Goal: Information Seeking & Learning: Learn about a topic

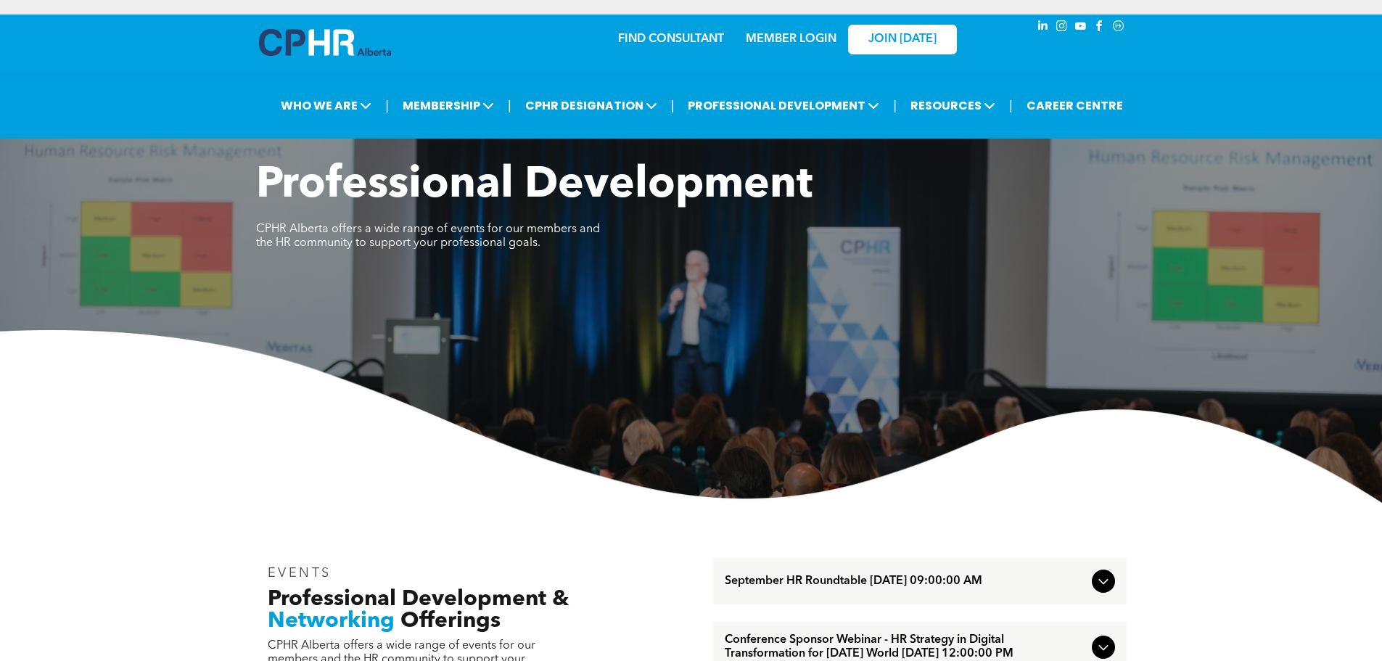
scroll to position [798, 0]
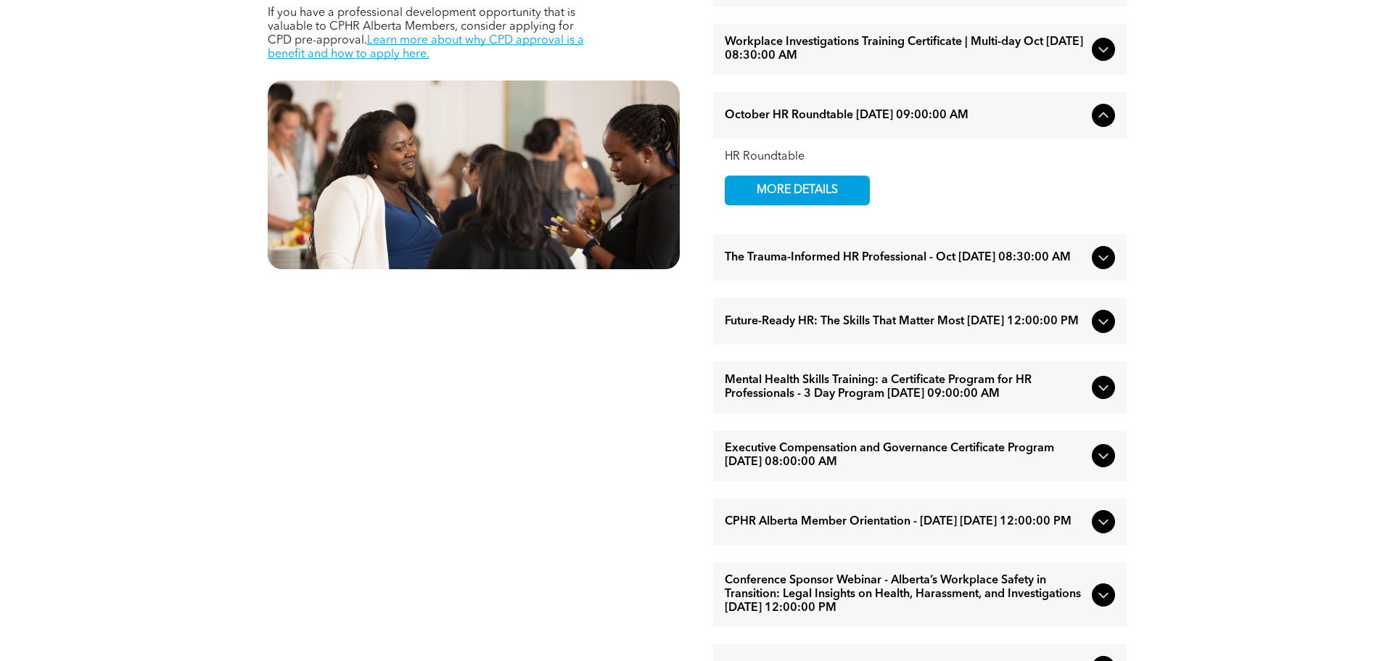
click at [1099, 266] on icon at bounding box center [1103, 257] width 17 height 17
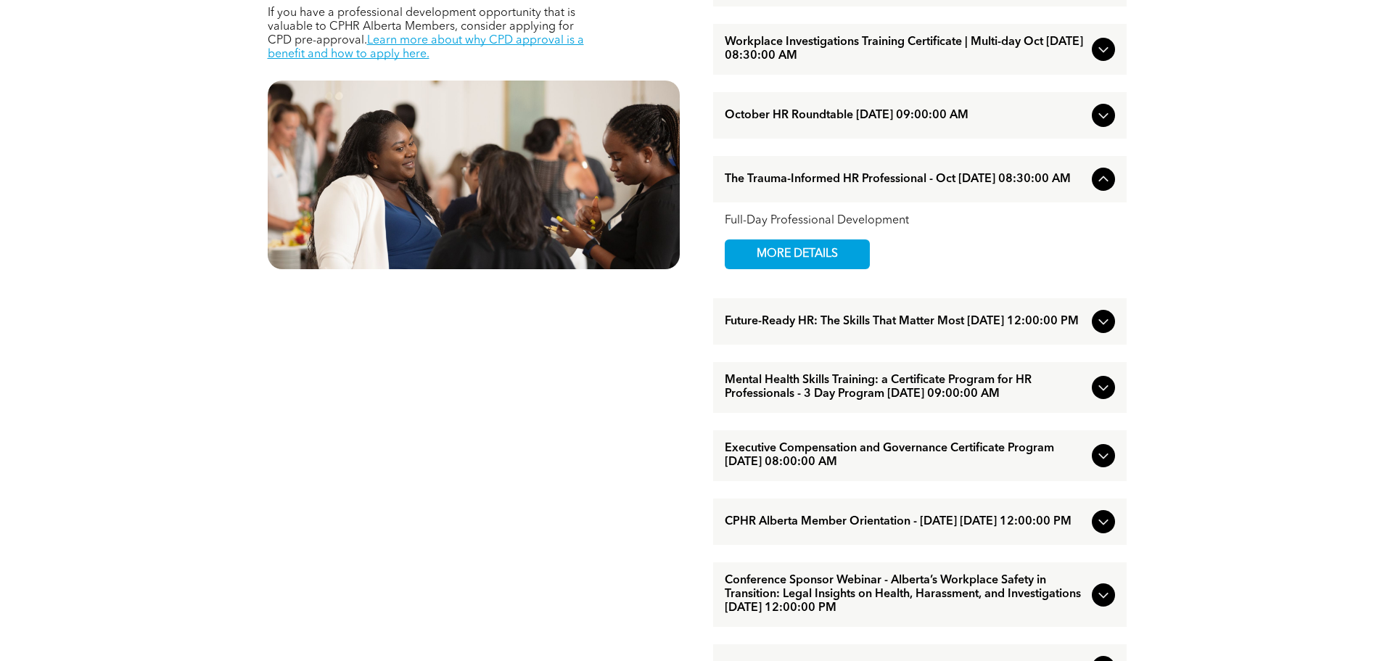
click at [1099, 325] on icon at bounding box center [1102, 322] width 9 height 6
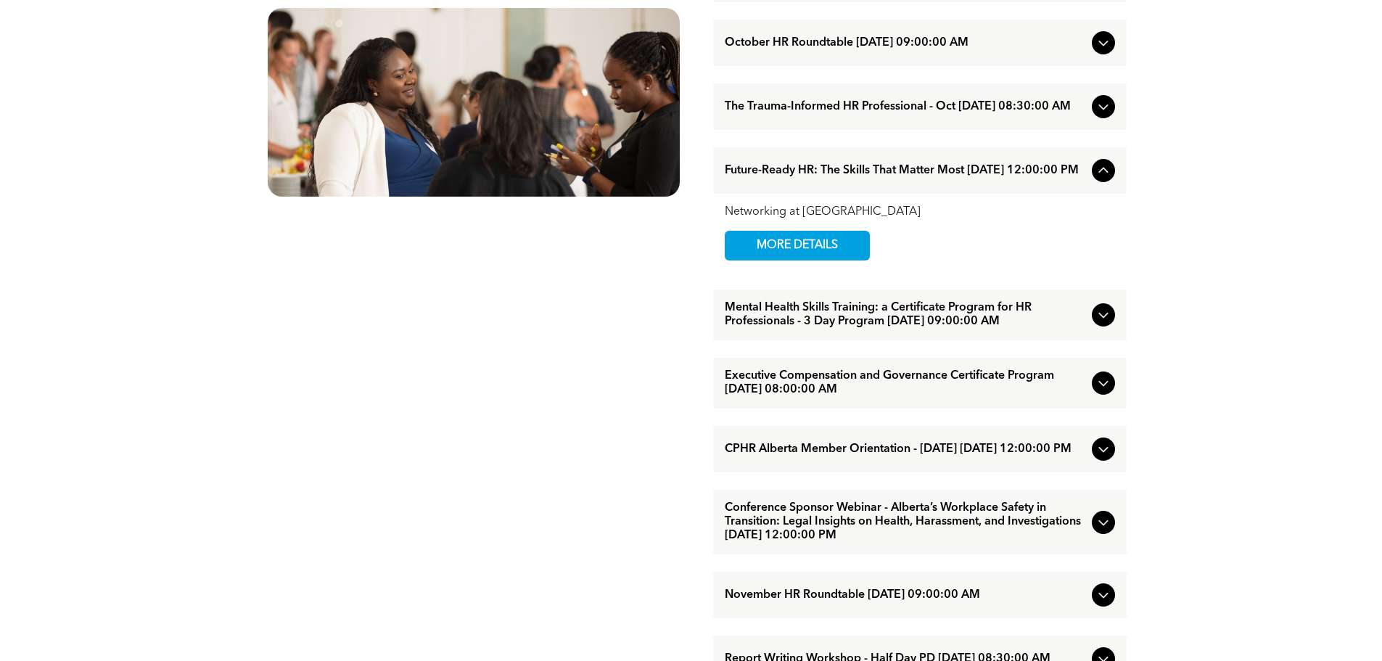
scroll to position [943, 0]
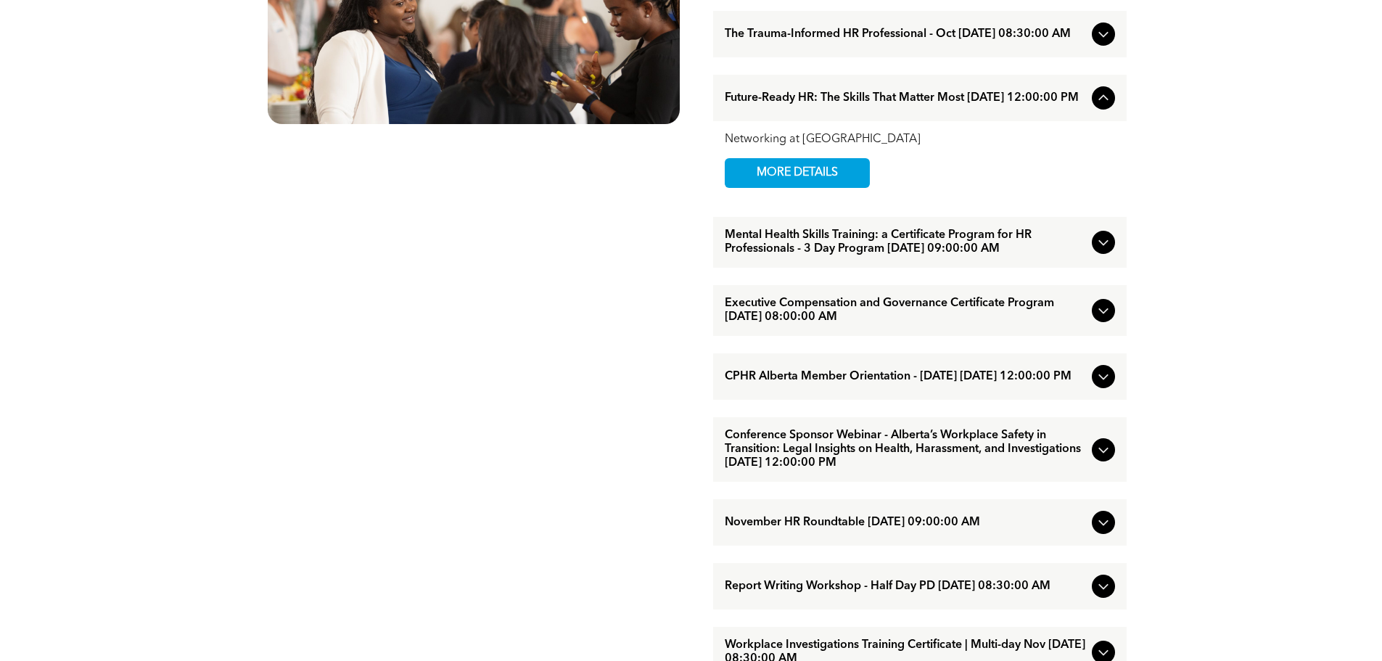
click at [1109, 251] on icon at bounding box center [1103, 242] width 17 height 17
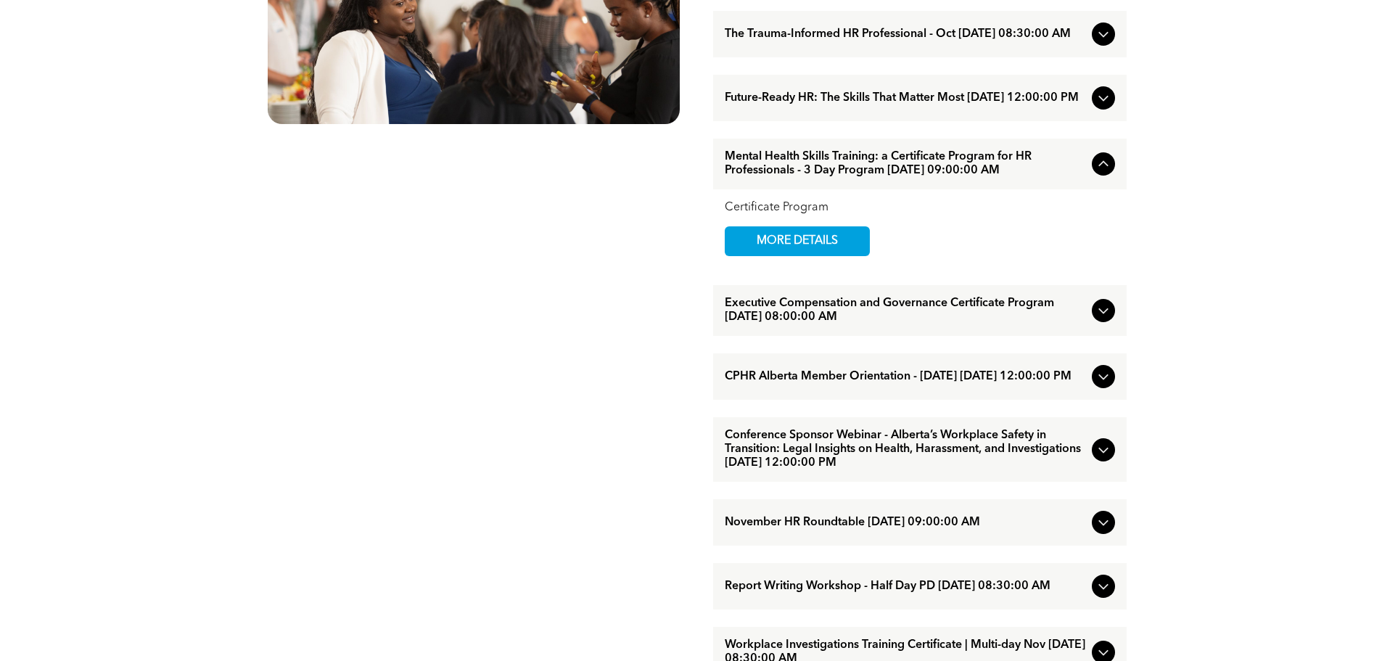
click at [1105, 167] on icon at bounding box center [1102, 164] width 9 height 6
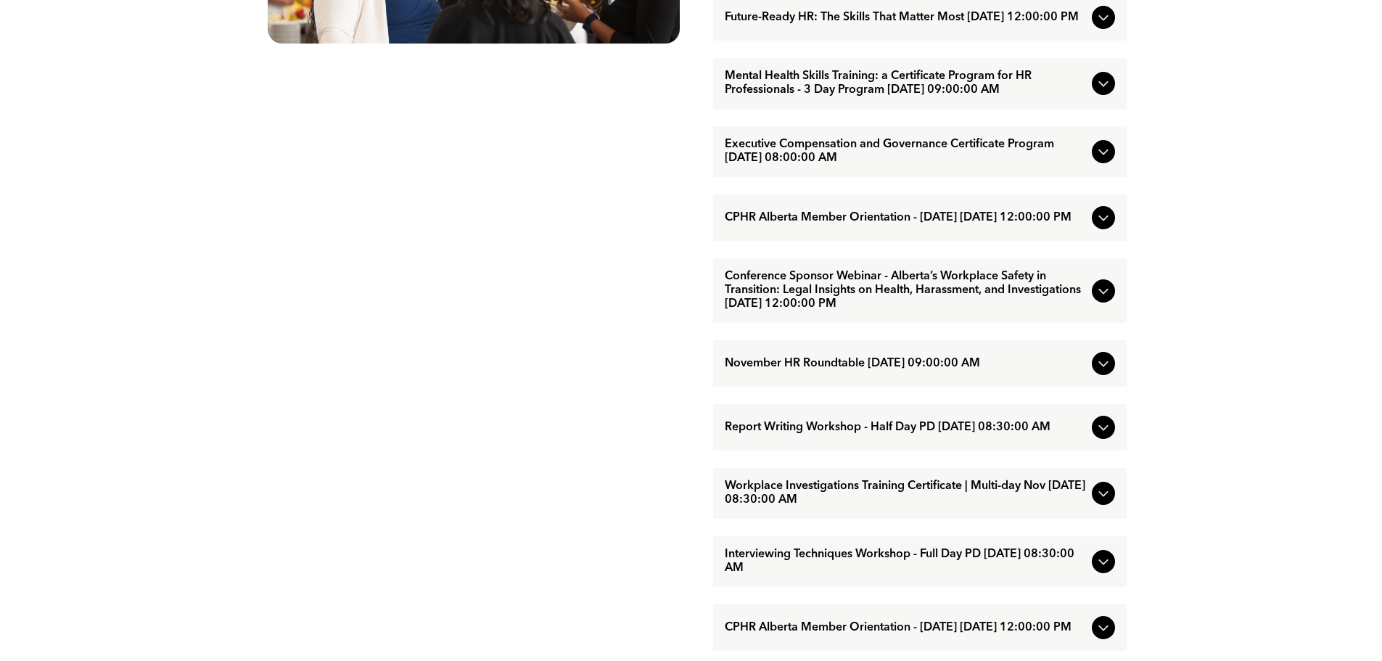
scroll to position [1088, 0]
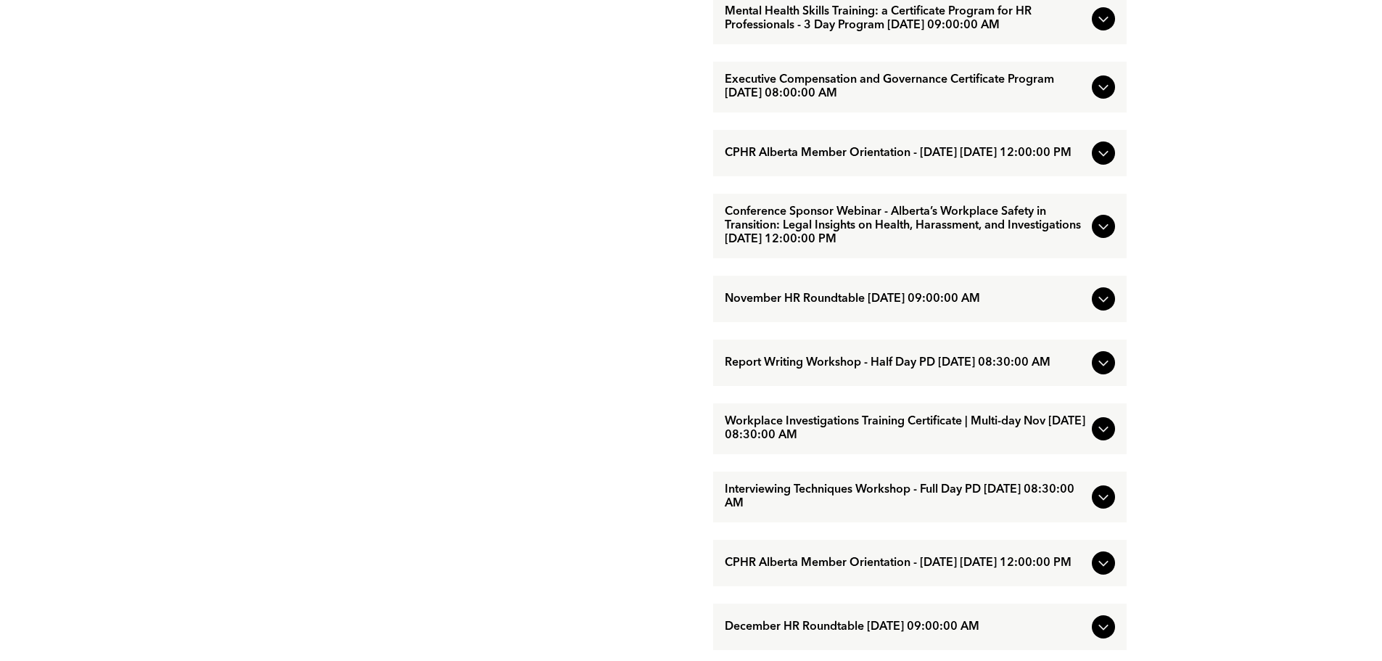
click at [1104, 96] on icon at bounding box center [1103, 86] width 17 height 17
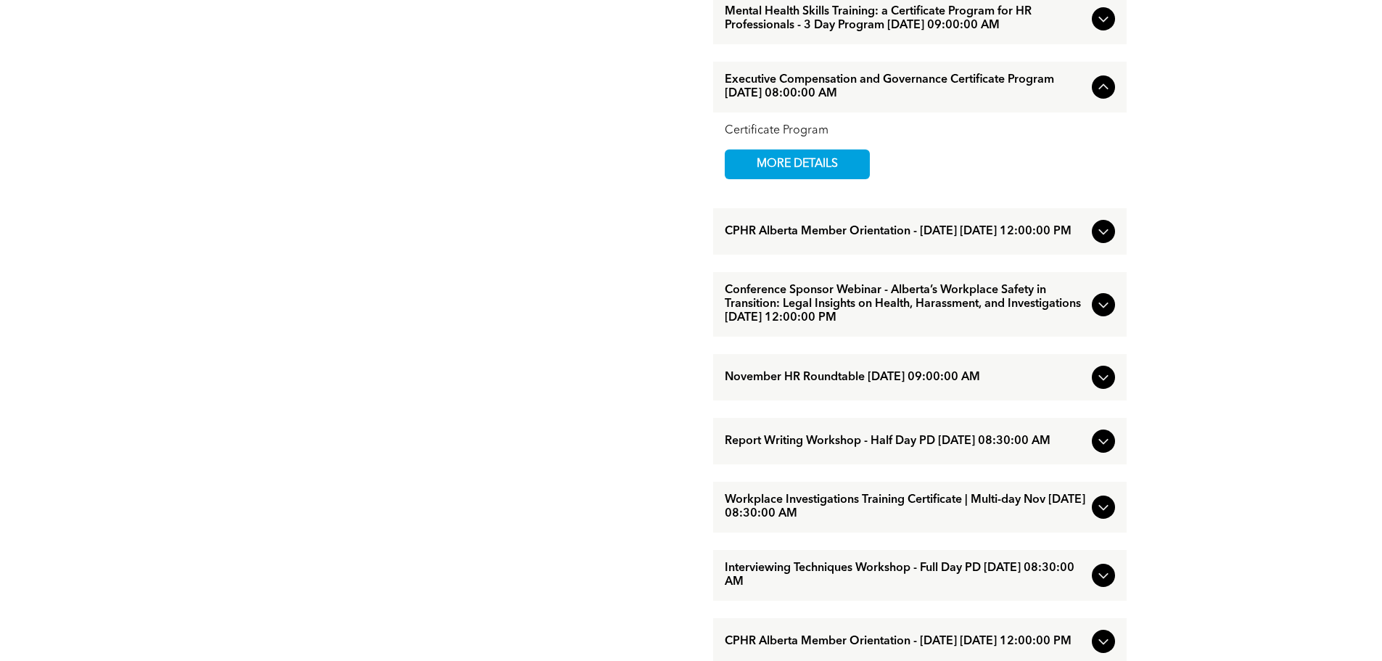
click at [1104, 96] on icon at bounding box center [1103, 86] width 17 height 17
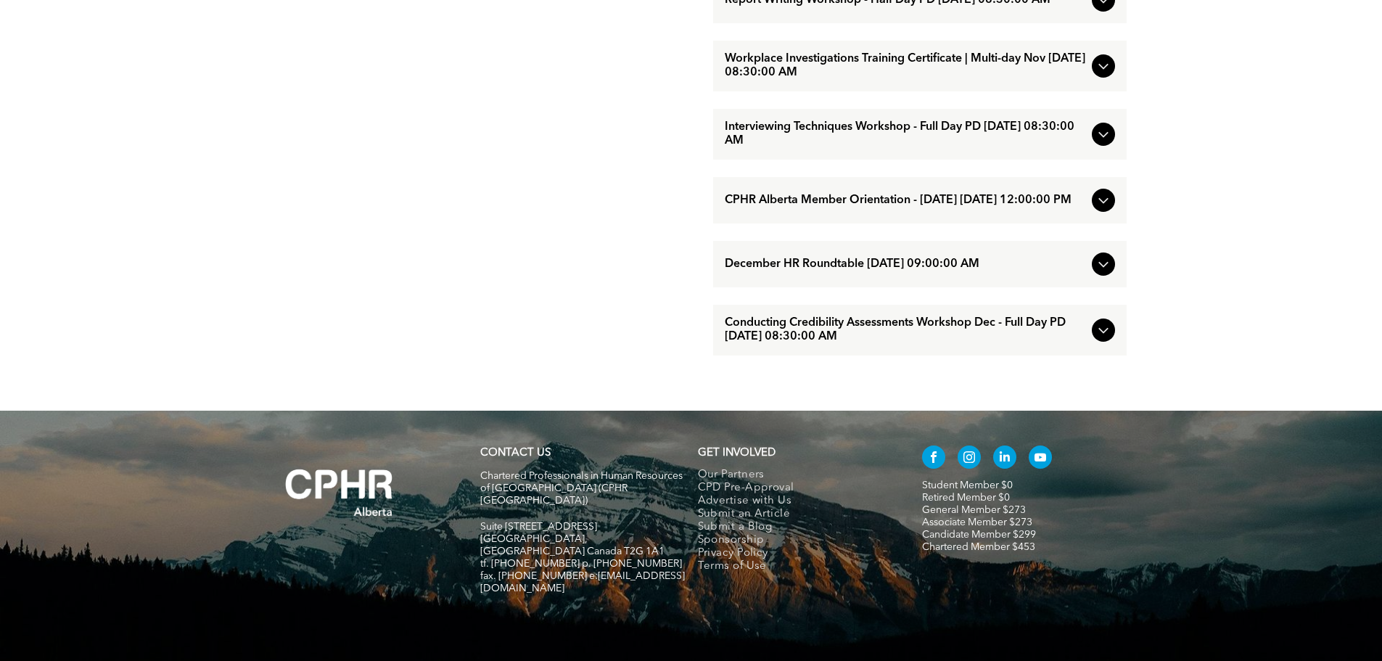
scroll to position [1378, 0]
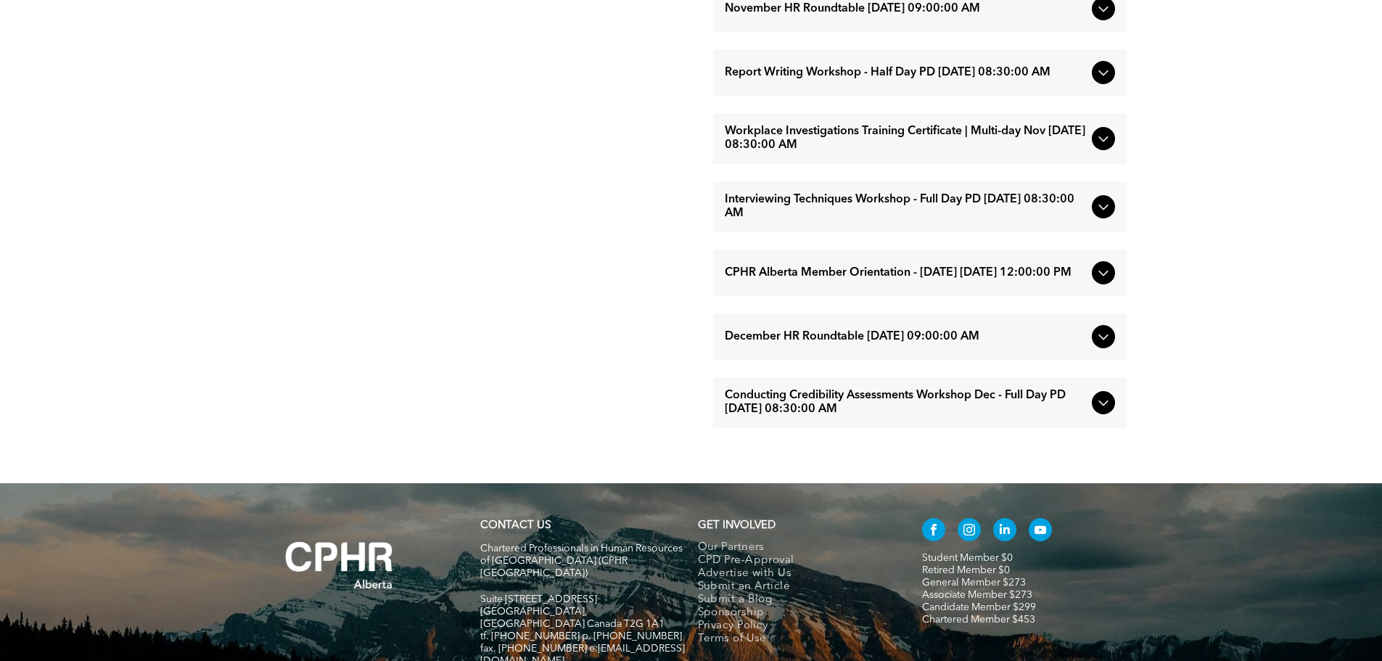
click at [1102, 81] on icon at bounding box center [1103, 72] width 17 height 17
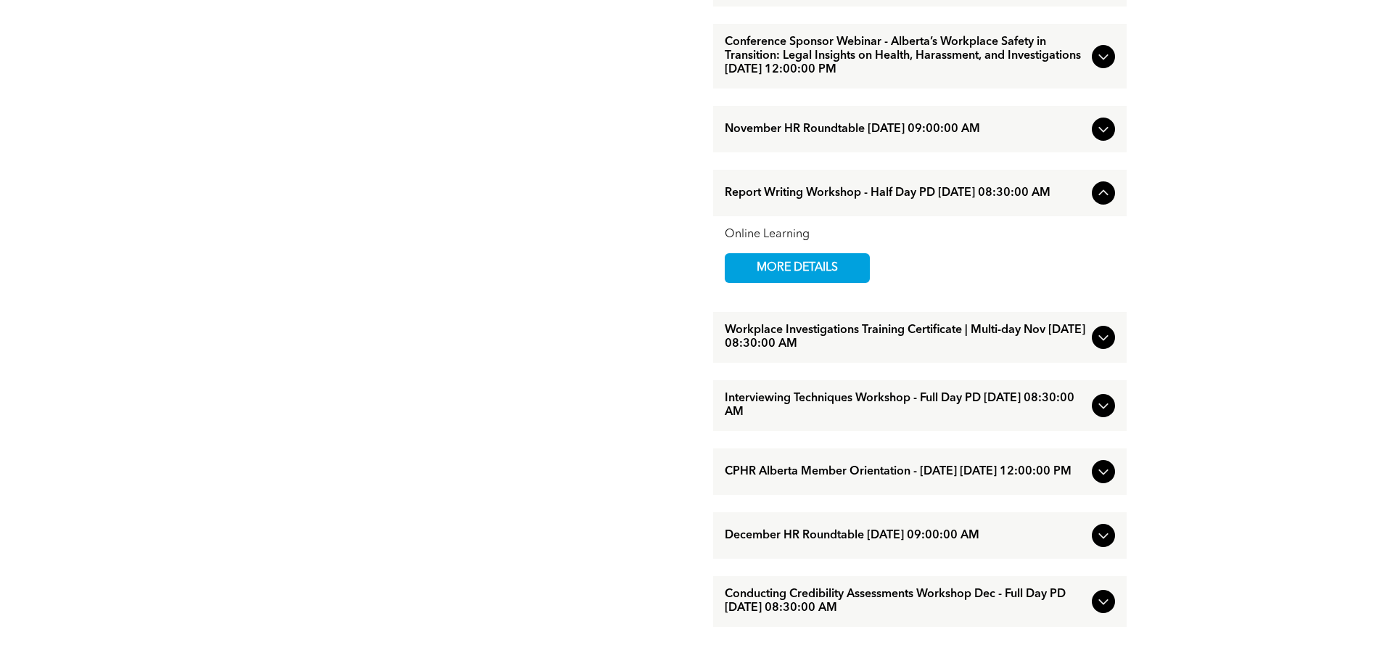
scroll to position [1237, 0]
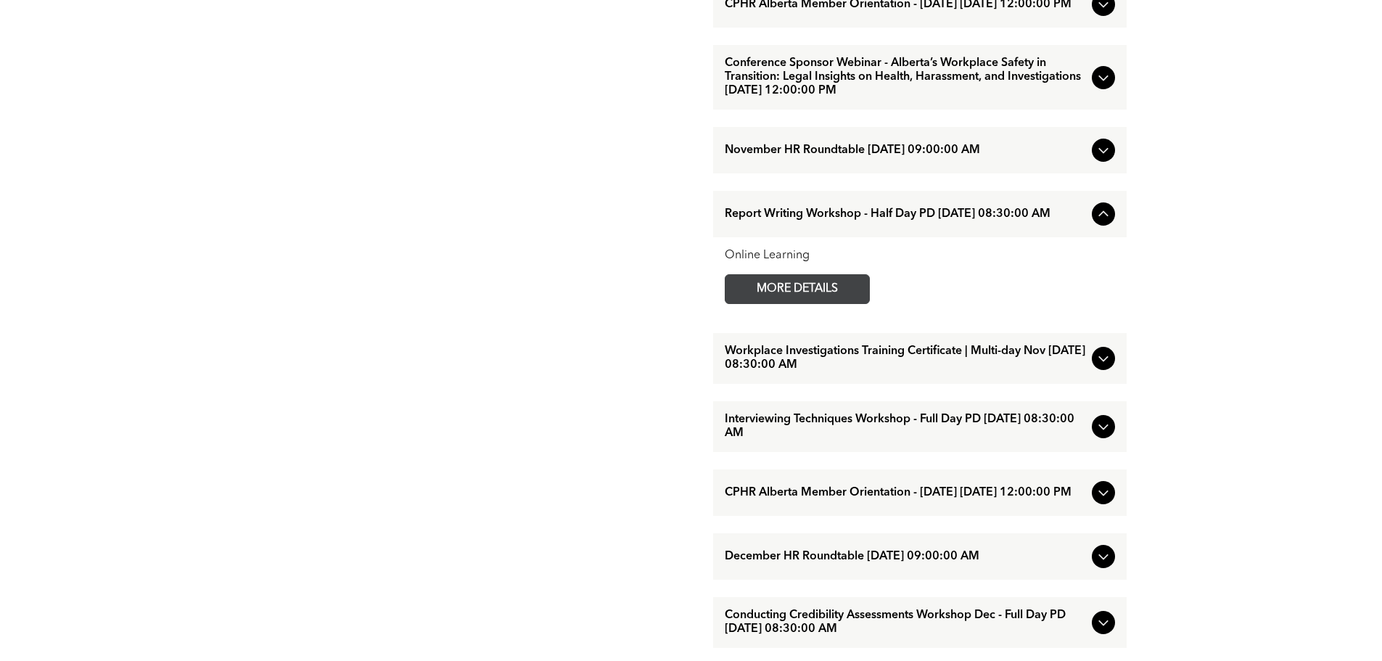
click at [775, 303] on span "MORE DETAILS" at bounding box center [797, 289] width 115 height 28
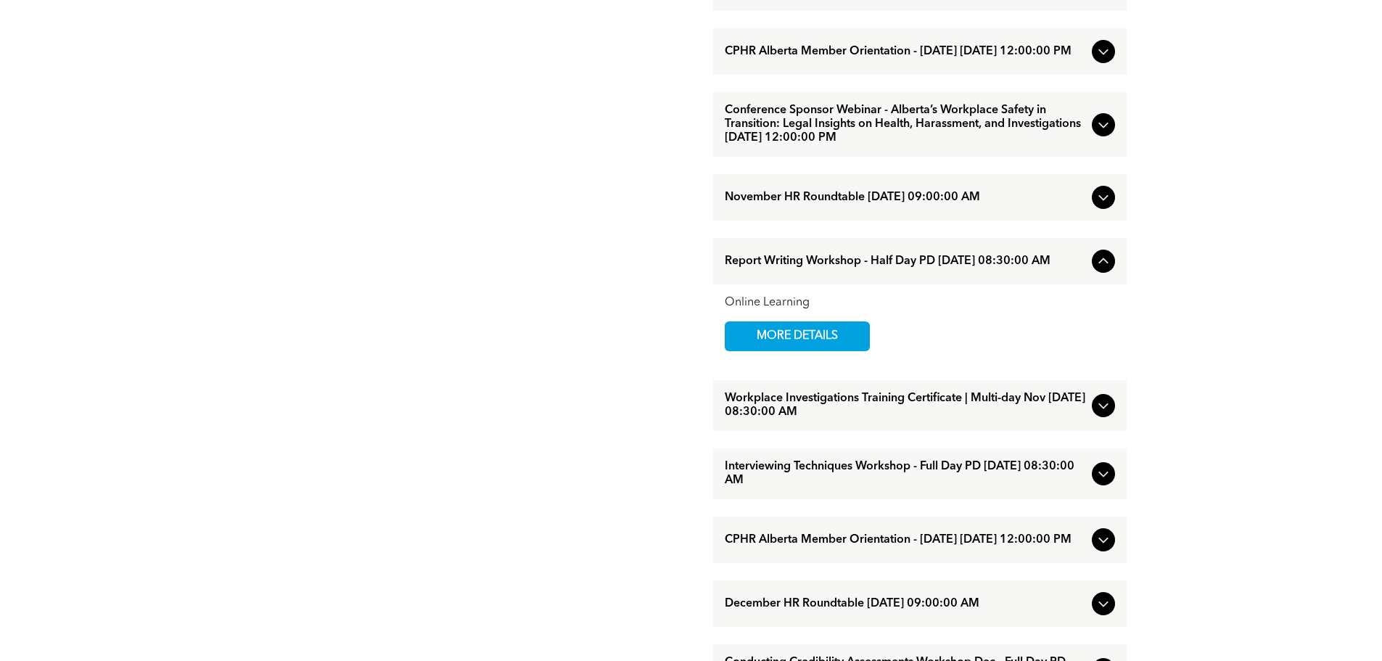
scroll to position [1164, 0]
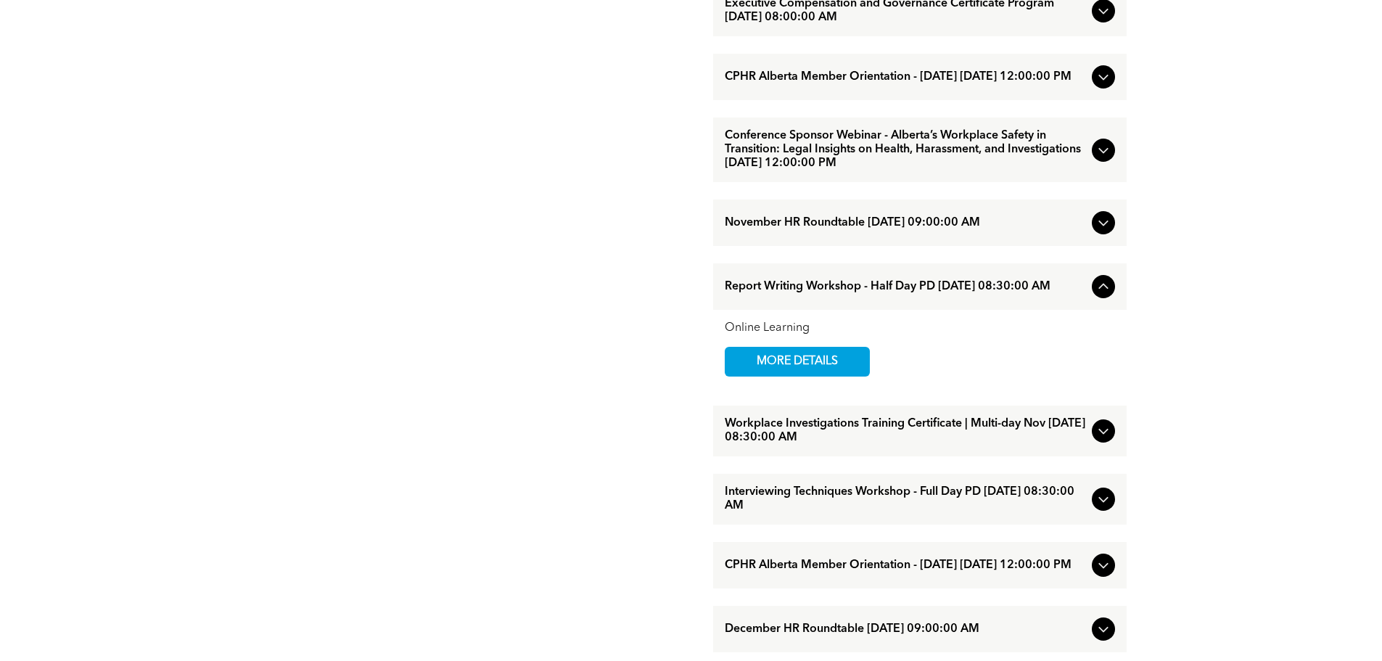
click at [1103, 20] on icon at bounding box center [1103, 10] width 17 height 17
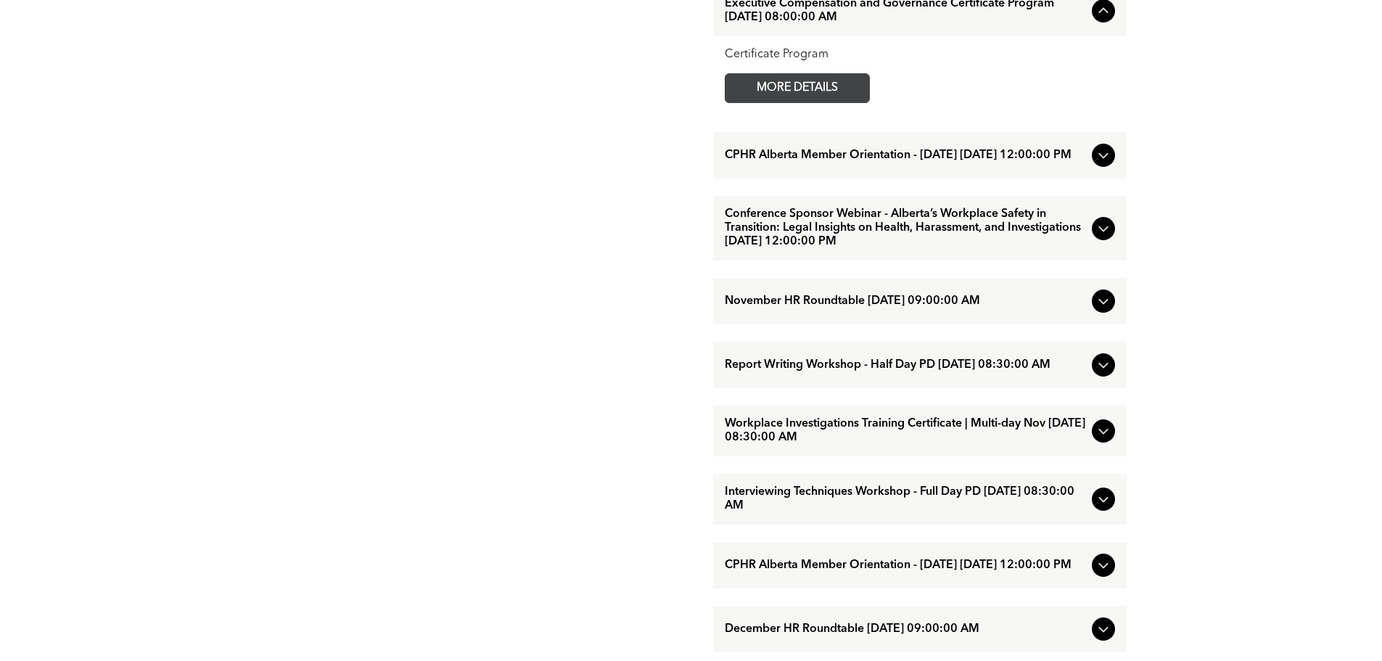
click at [838, 102] on span "MORE DETAILS" at bounding box center [797, 88] width 115 height 28
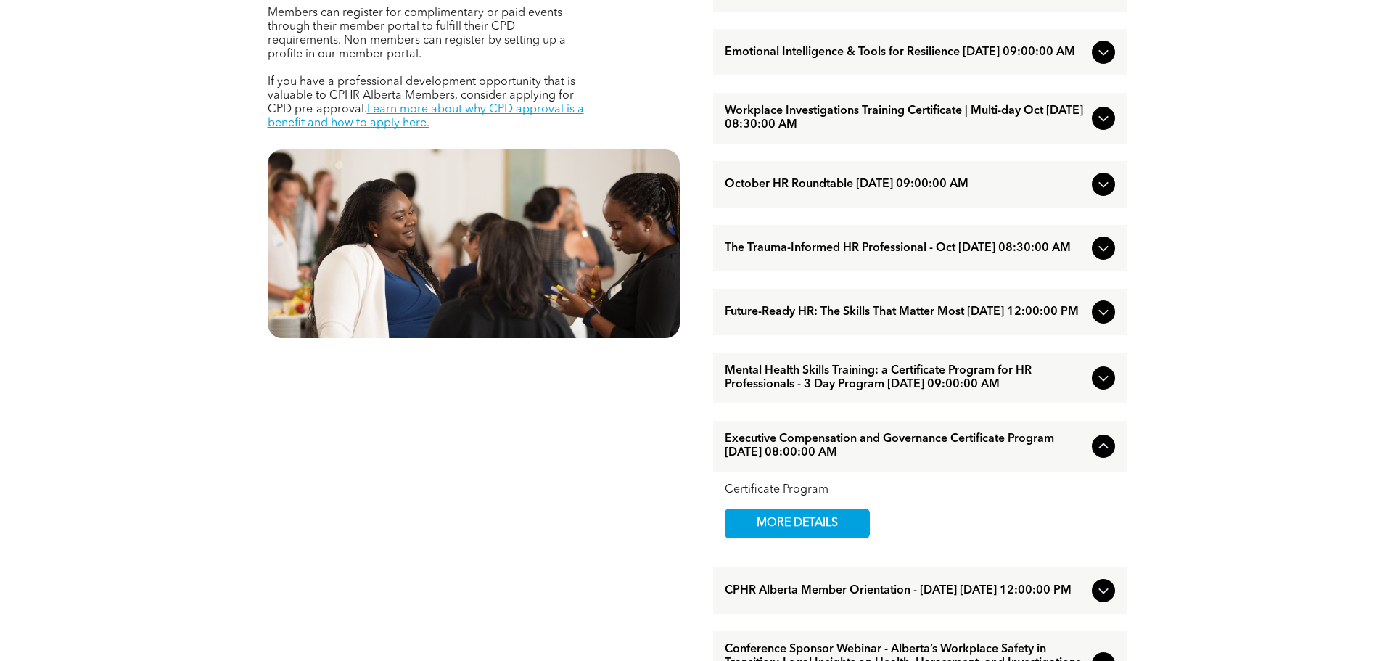
scroll to position [947, 0]
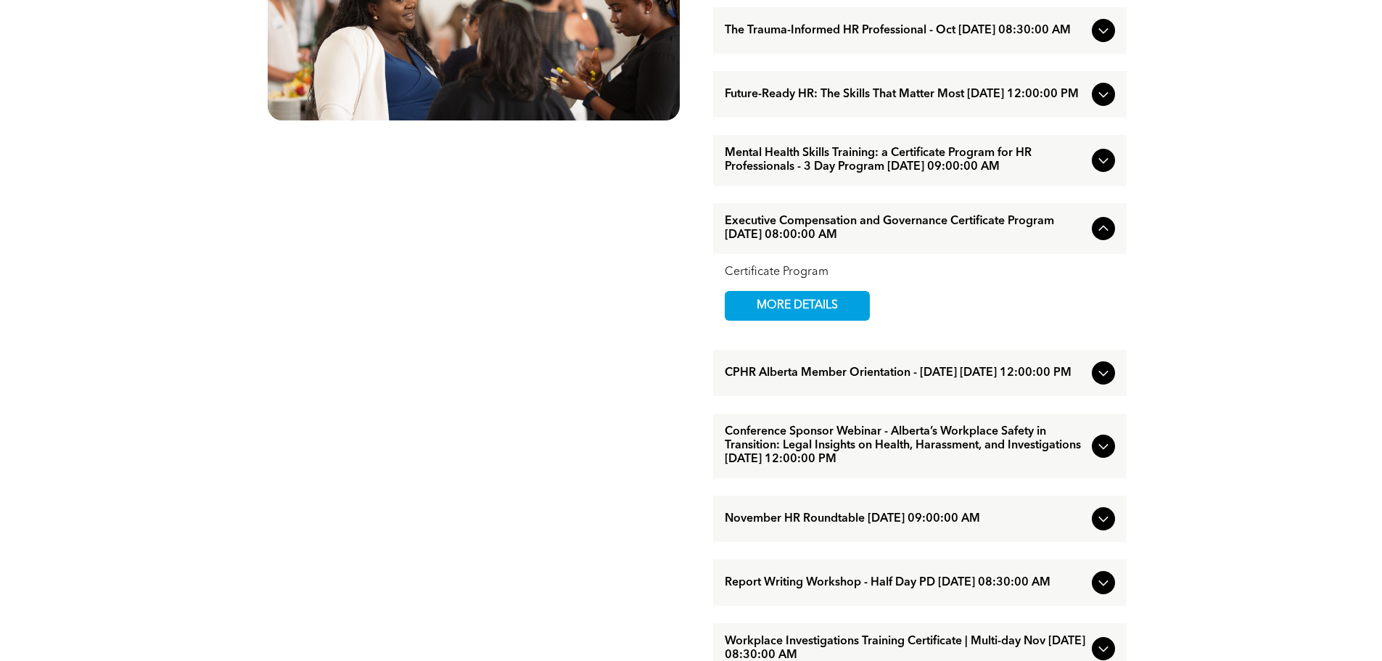
click at [1100, 169] on icon at bounding box center [1103, 160] width 17 height 17
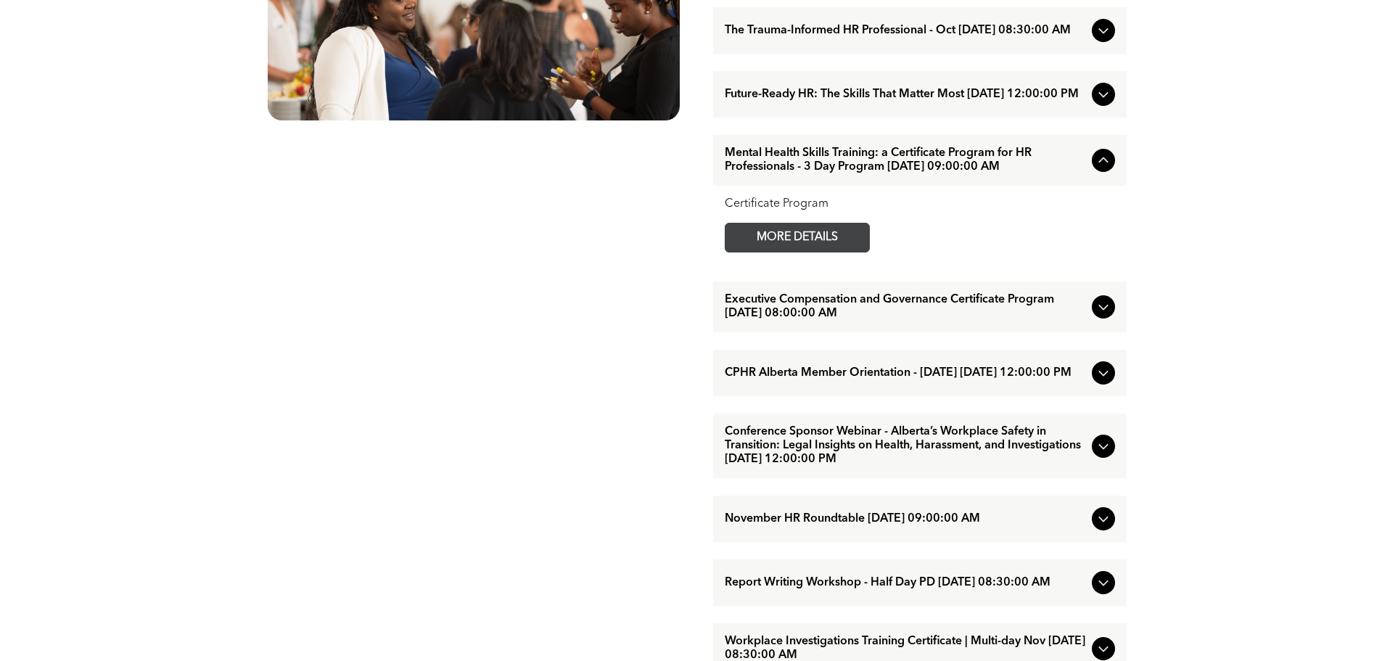
click at [823, 252] on span "MORE DETAILS" at bounding box center [797, 237] width 115 height 28
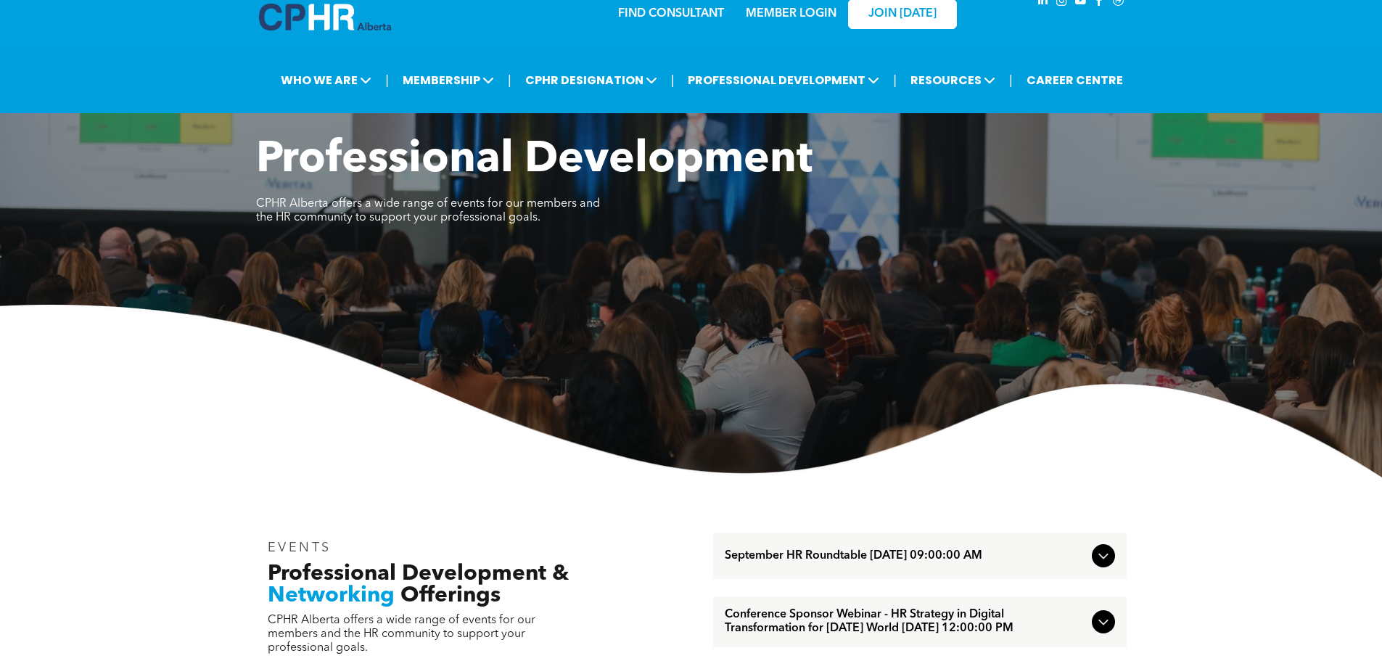
scroll to position [0, 0]
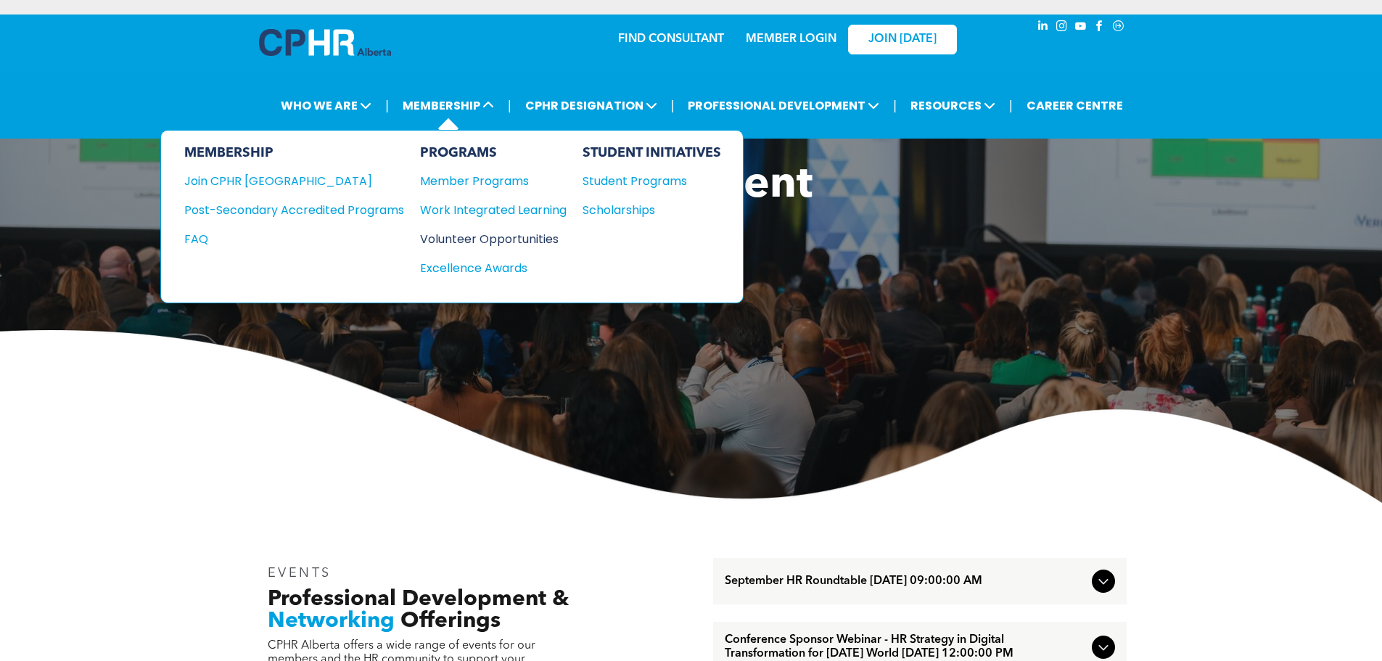
click at [545, 239] on div "Volunteer Opportunities" at bounding box center [486, 239] width 132 height 18
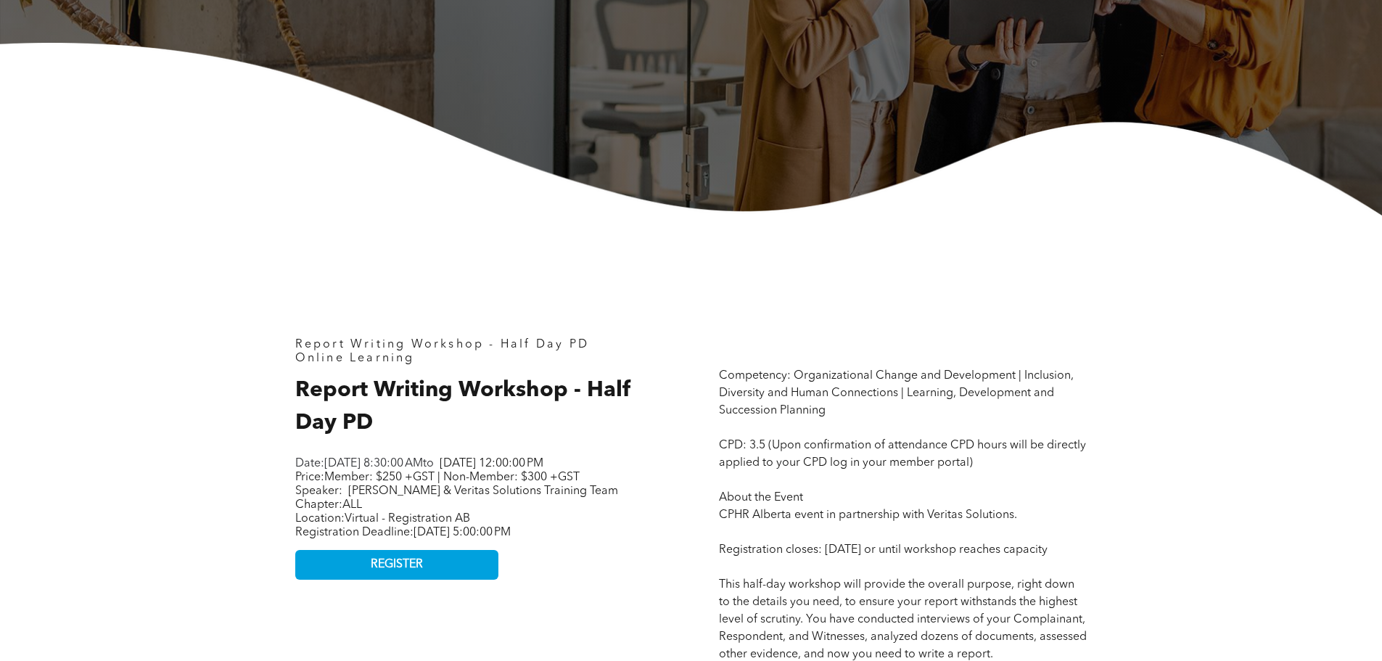
scroll to position [508, 0]
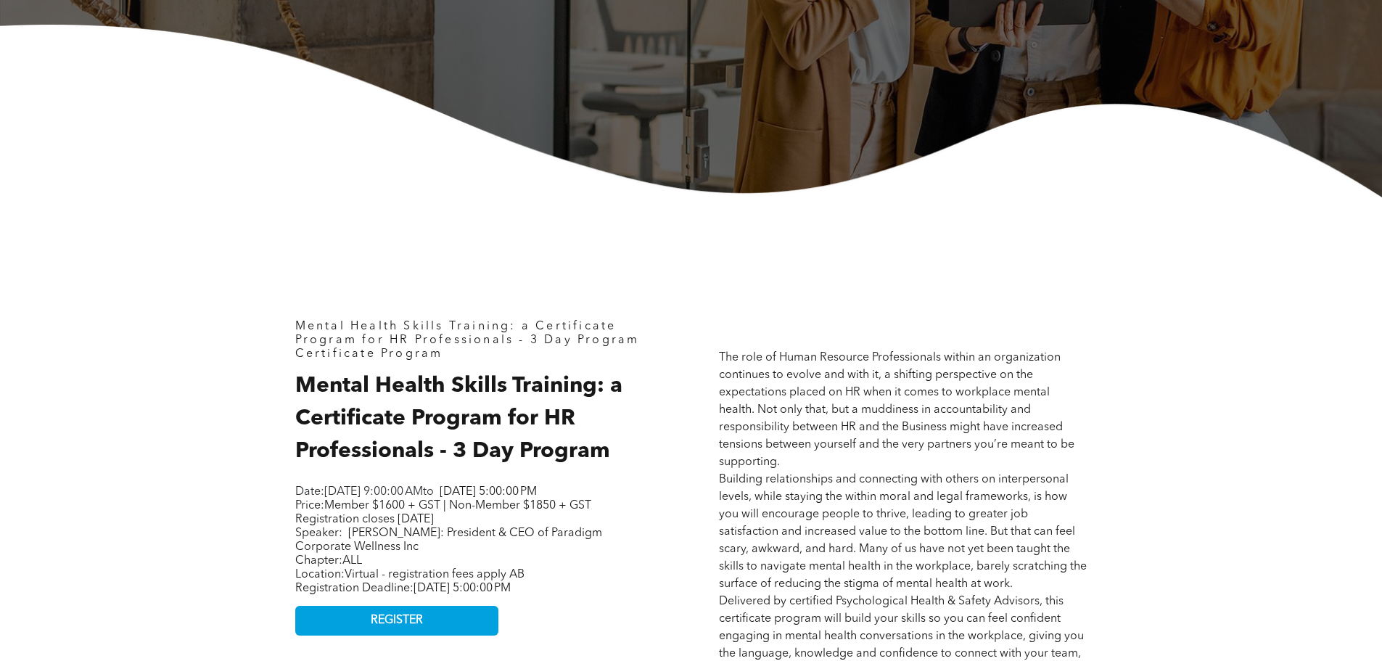
scroll to position [508, 0]
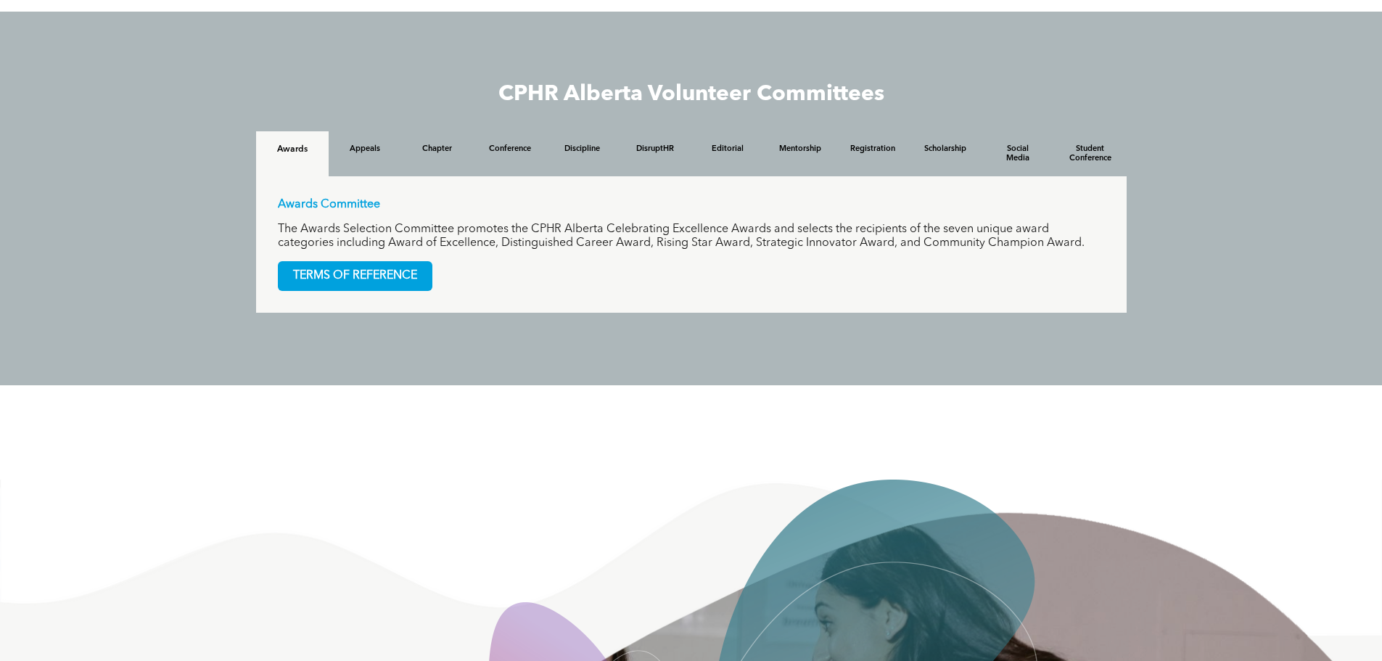
scroll to position [1378, 0]
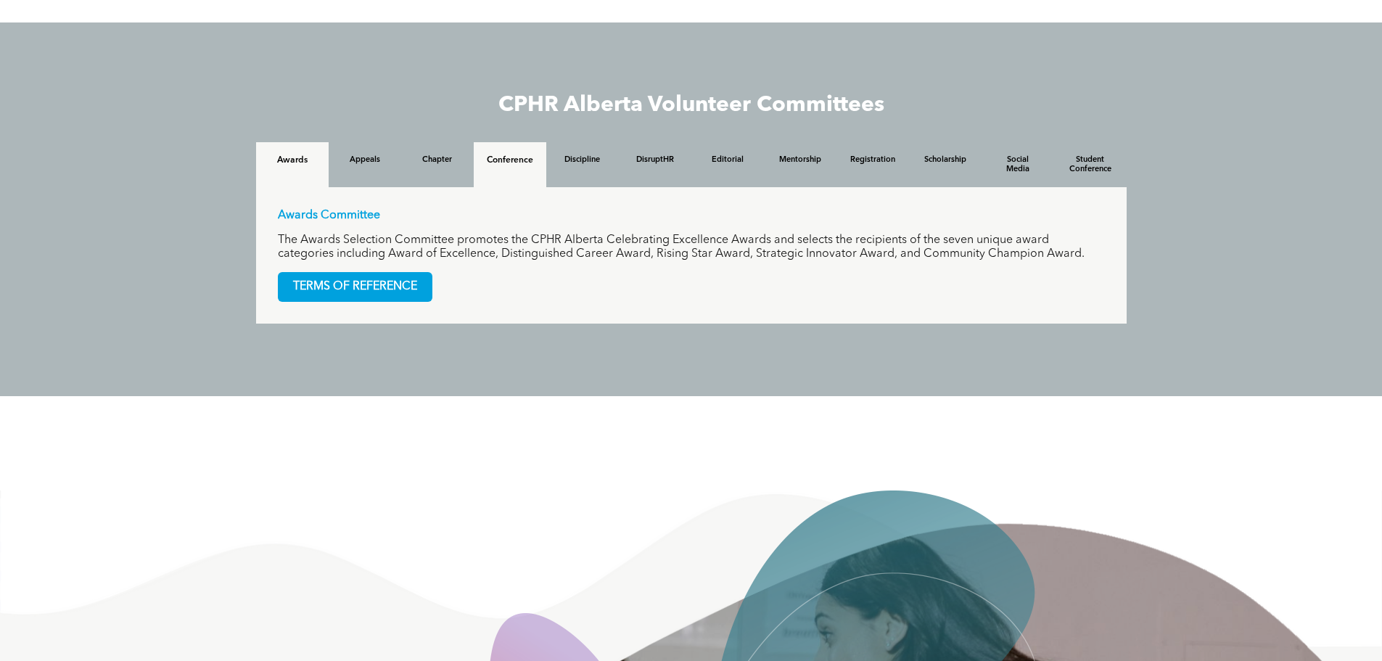
click at [524, 158] on h4 "Conference" at bounding box center [510, 160] width 46 height 10
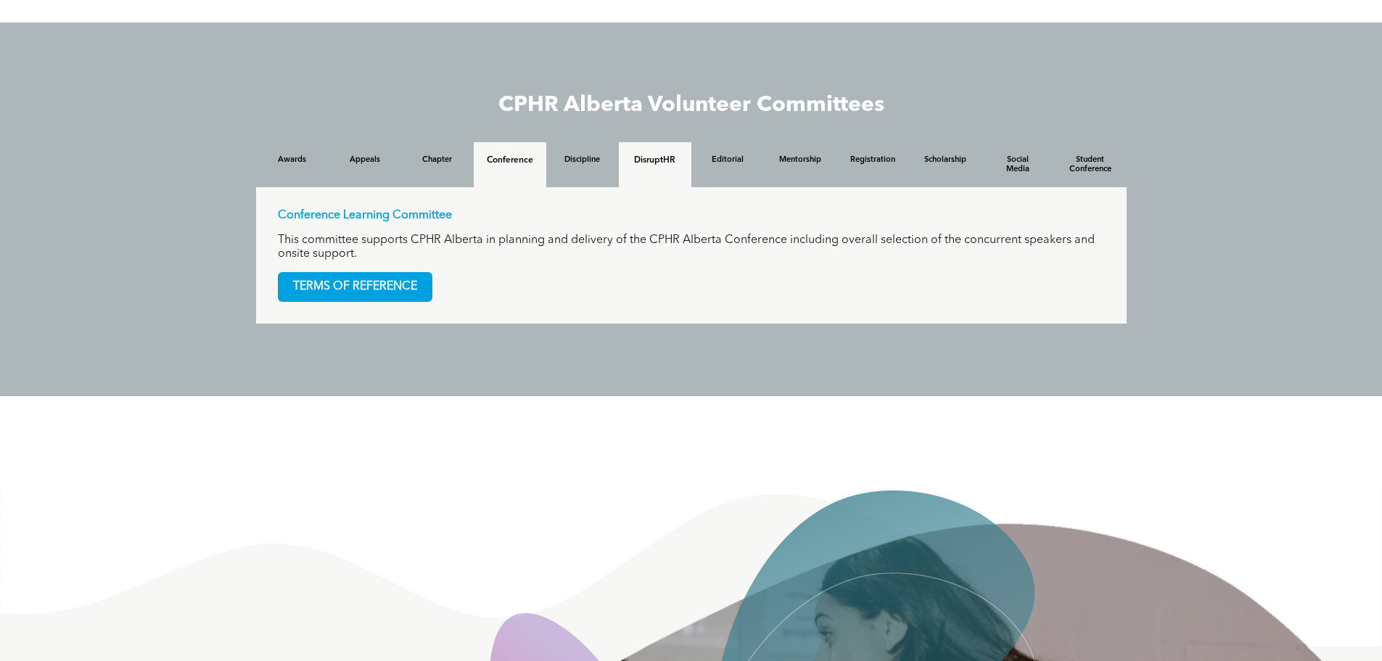
click at [664, 161] on h4 "DisruptHR" at bounding box center [655, 160] width 46 height 10
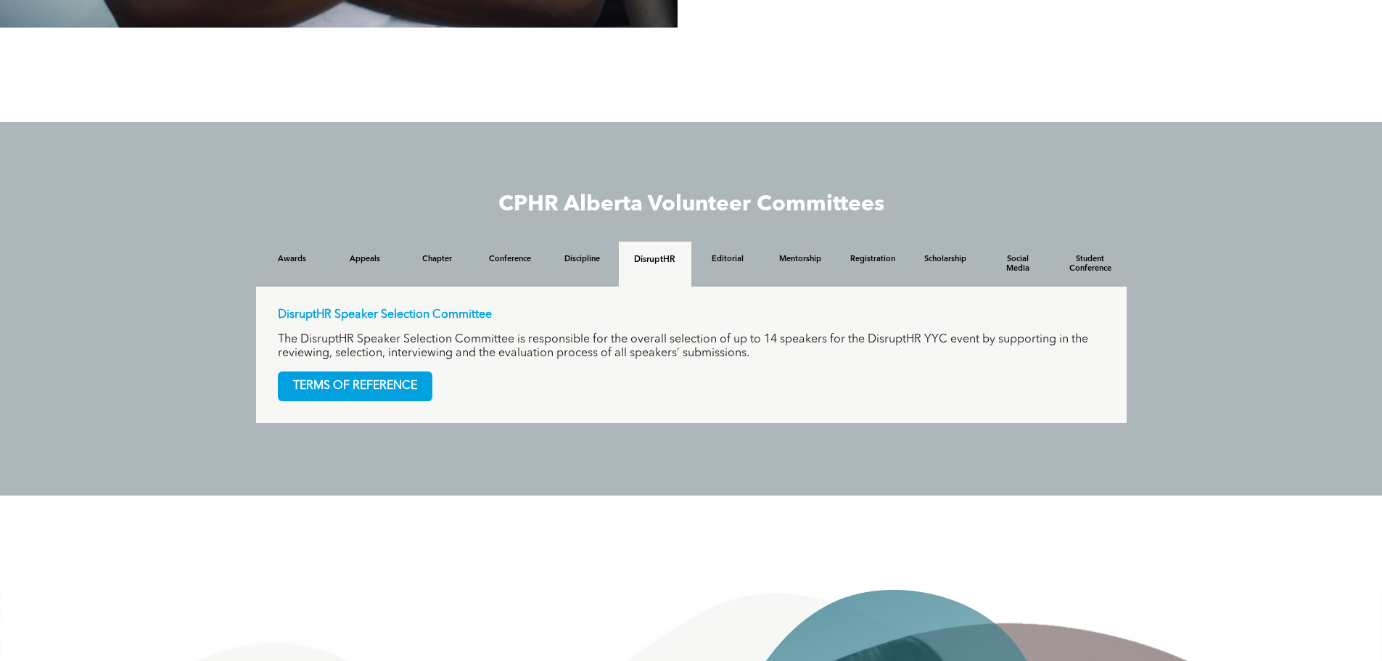
scroll to position [1233, 0]
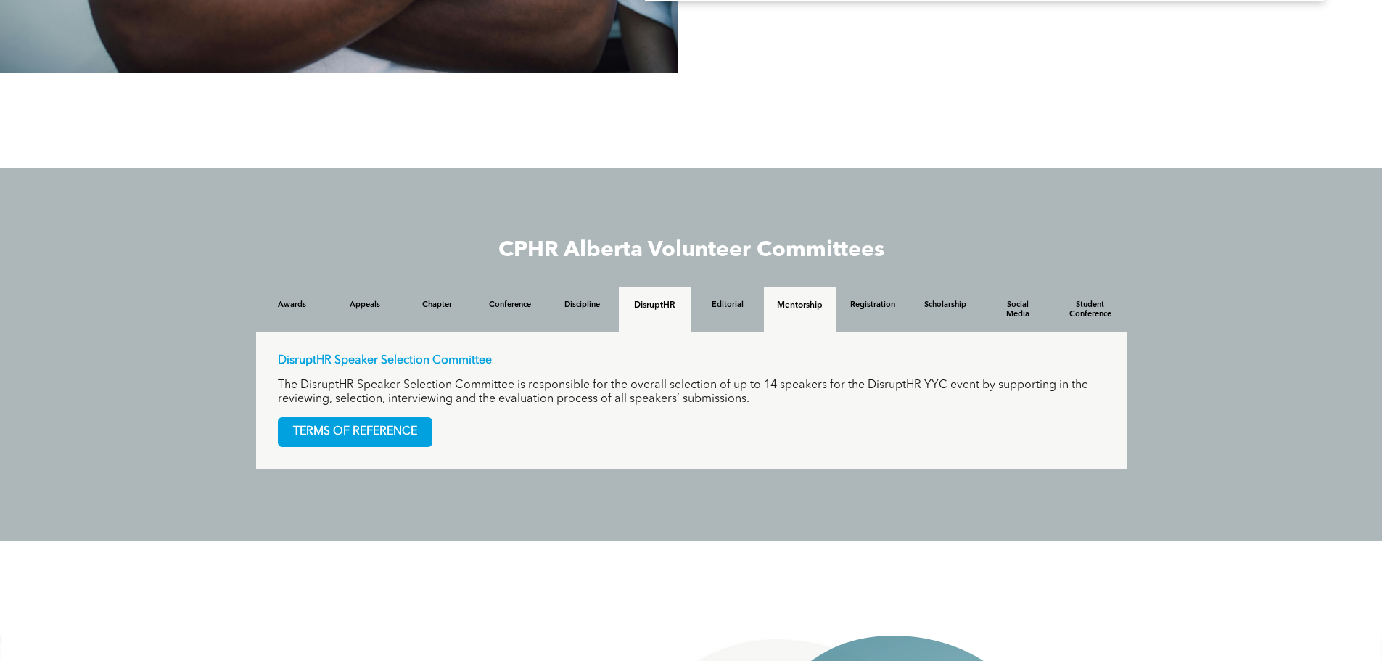
click at [809, 313] on div "Mentorship" at bounding box center [800, 309] width 73 height 45
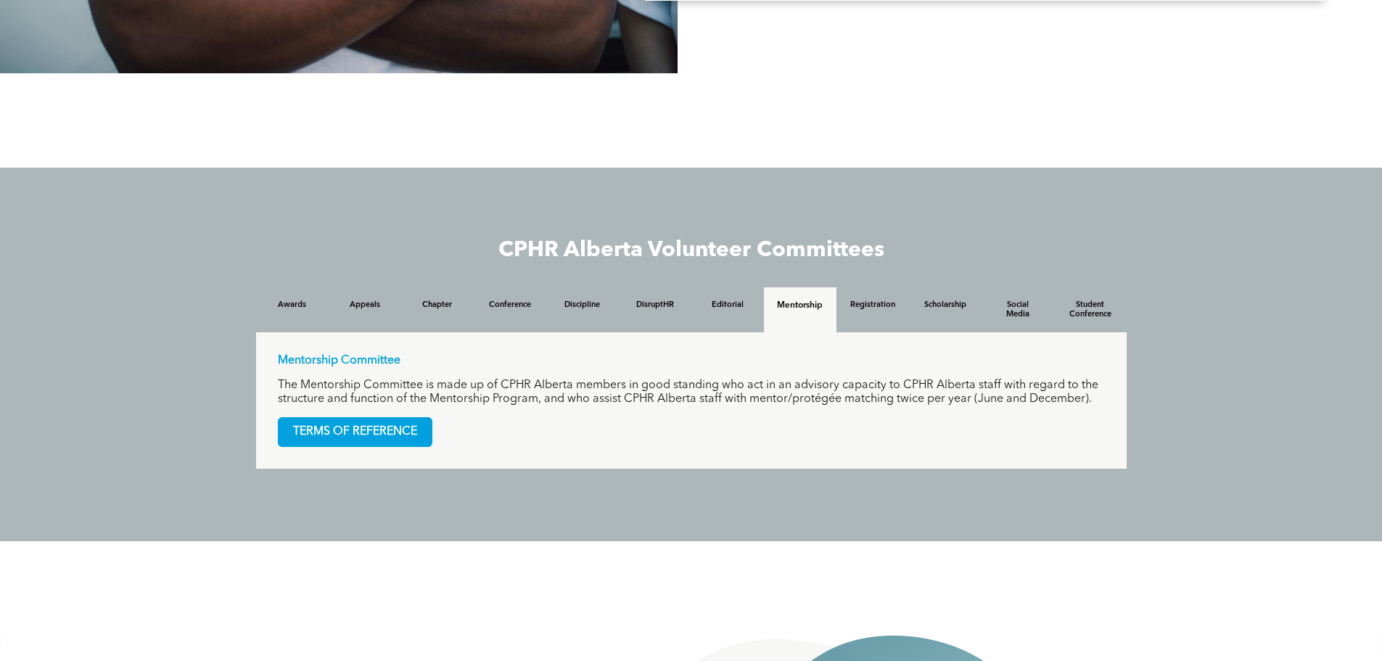
click at [361, 363] on p "Mentorship Committee" at bounding box center [691, 361] width 827 height 14
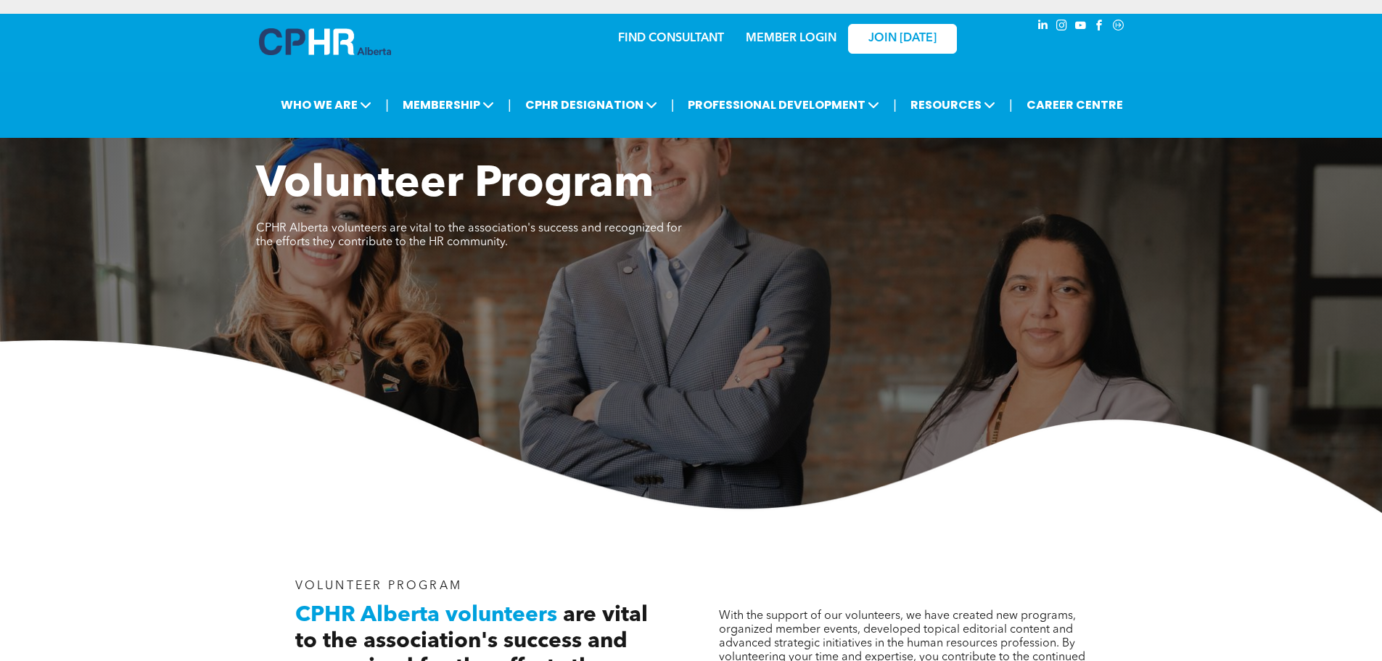
scroll to position [0, 0]
